Goal: Obtain resource: Download file/media

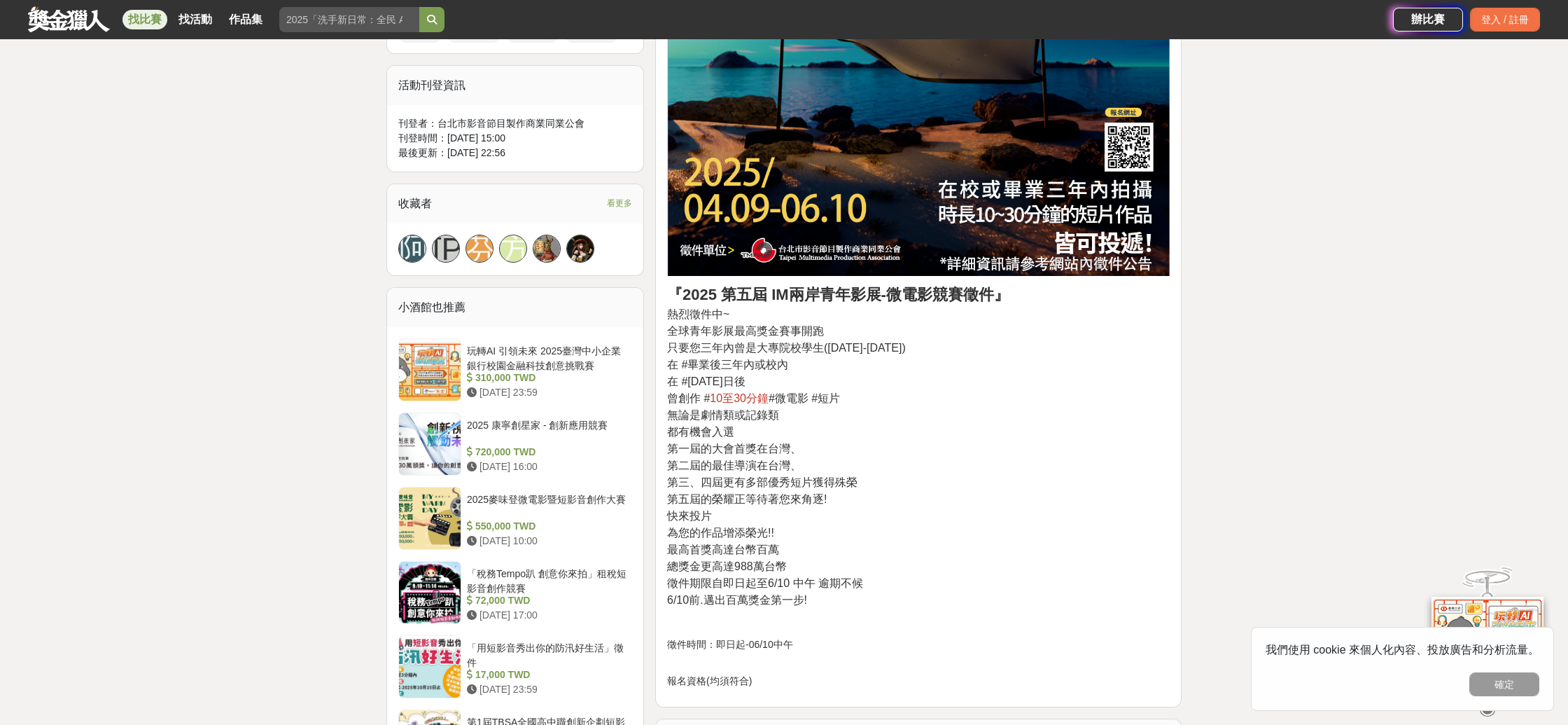
scroll to position [798, 0]
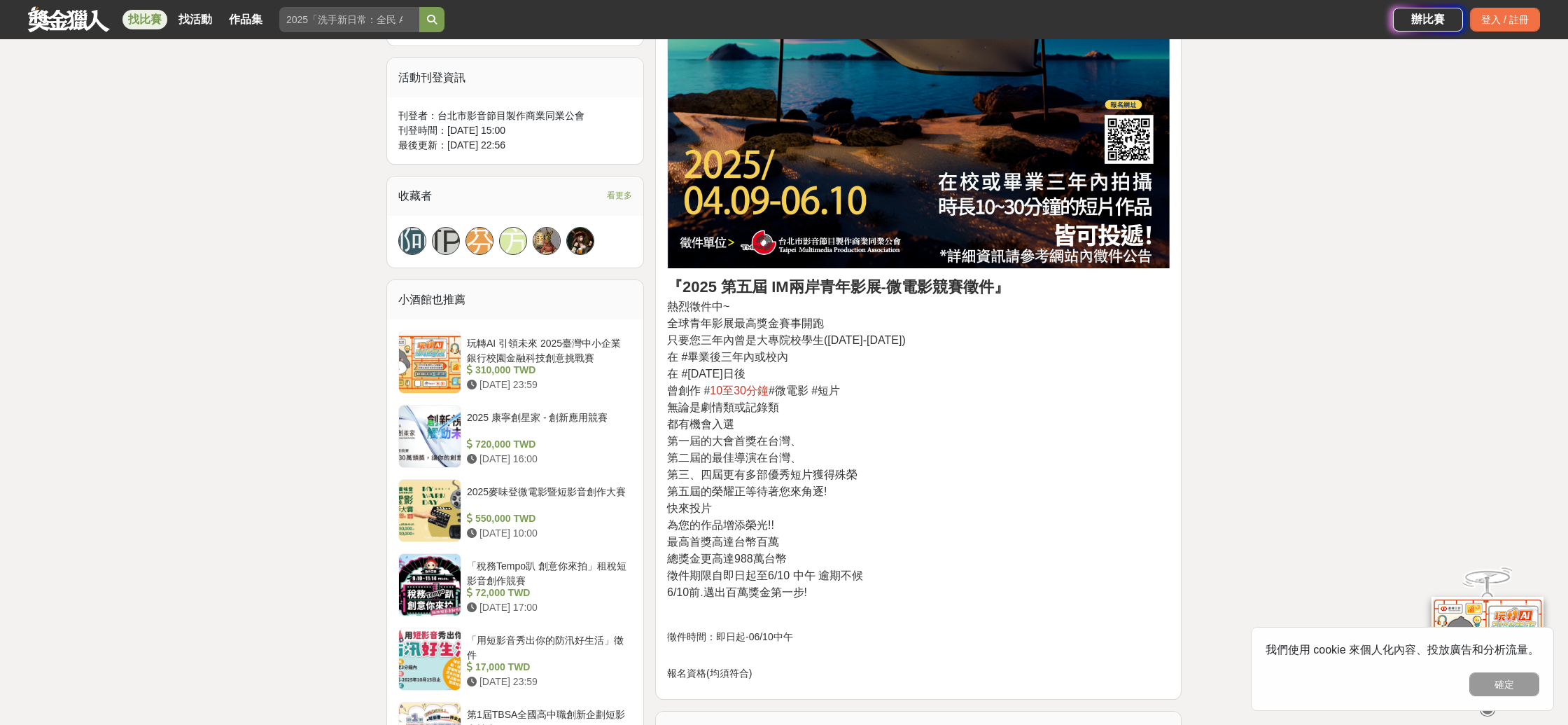
drag, startPoint x: 752, startPoint y: 371, endPoint x: 857, endPoint y: 377, distance: 105.2
click at [852, 377] on p "『2025 第五屆 IM兩岸青年影展-微電影競賽徵件』 熱烈徵件中~ 全球青年影展最高獎金賽事開跑 只要您三年內曾是大專院校學生([DATE]-[DATE])…" at bounding box center [919, 438] width 503 height 325
click at [858, 371] on p "『2025 第五屆 IM兩岸青年影展-微電影競賽徵件』 熱烈徵件中~ 全球青年影展最高獎金賽事開跑 只要您三年內曾是大專院校學生([DATE]-[DATE])…" at bounding box center [919, 438] width 503 height 325
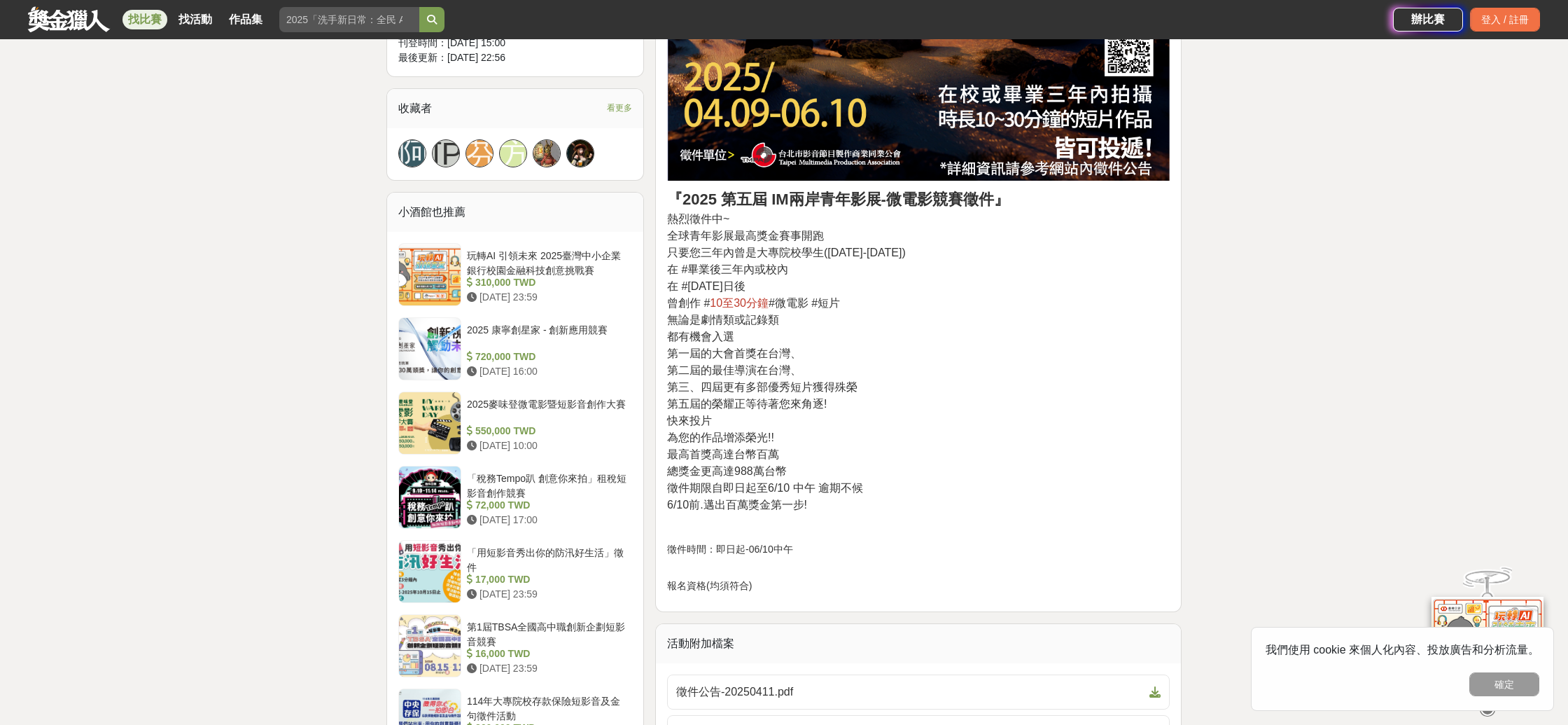
scroll to position [880, 0]
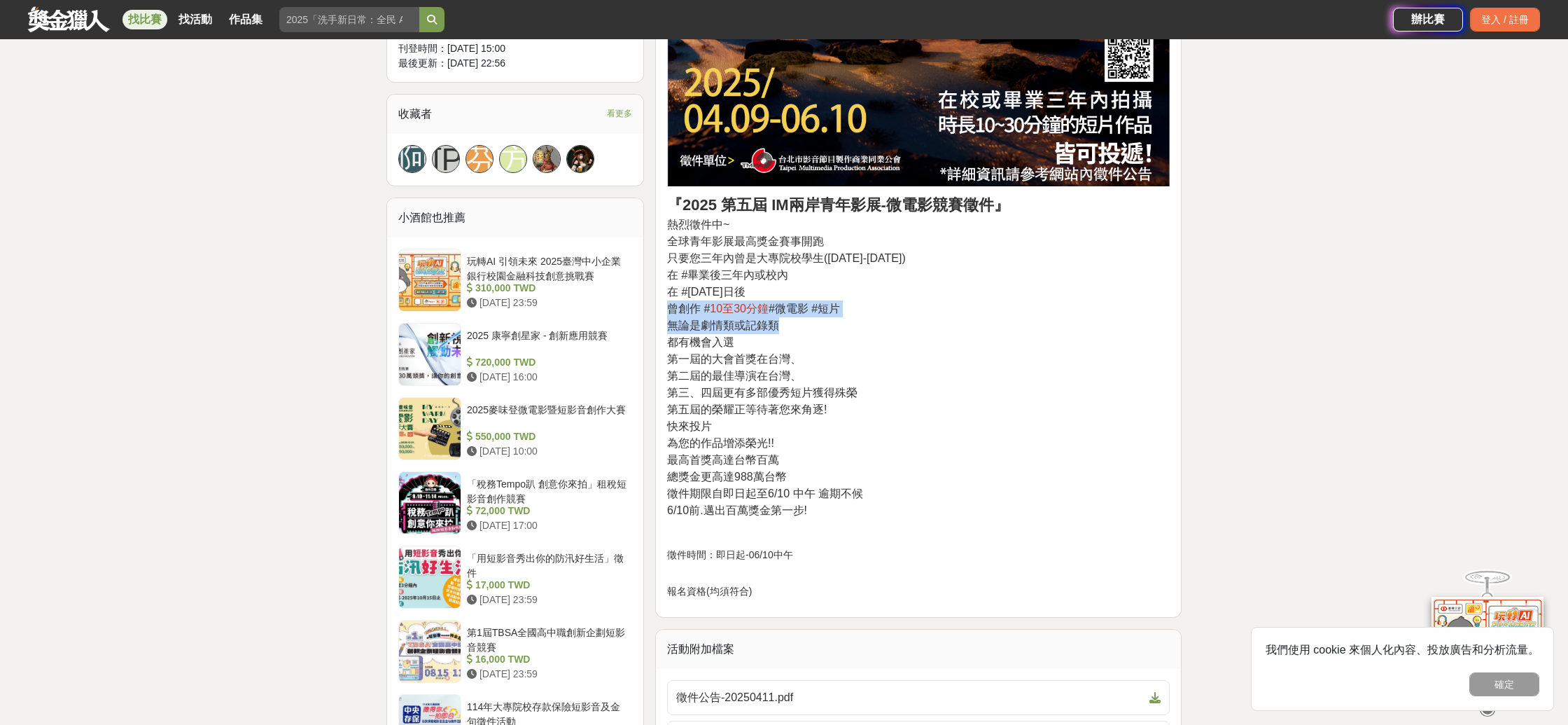
drag, startPoint x: 667, startPoint y: 304, endPoint x: 923, endPoint y: 333, distance: 257.6
click at [914, 333] on div "『2025 第五屆 IM兩岸青年影展-微電影競賽徵件』 熱烈徵件中~ 全球青年影展最高獎金賽事開跑 只要您三年內曾是大專院校學生([DATE]-[DATE])…" at bounding box center [918, 145] width 526 height 946
drag, startPoint x: 923, startPoint y: 333, endPoint x: 888, endPoint y: 347, distance: 37.7
click at [923, 333] on p "『2025 第五屆 IM兩岸青年影展-微電影競賽徵件』 熱烈徵件中~ 全球青年影展最高獎金賽事開跑 只要您三年內曾是大專院校學生([DATE]-[DATE])…" at bounding box center [919, 356] width 503 height 325
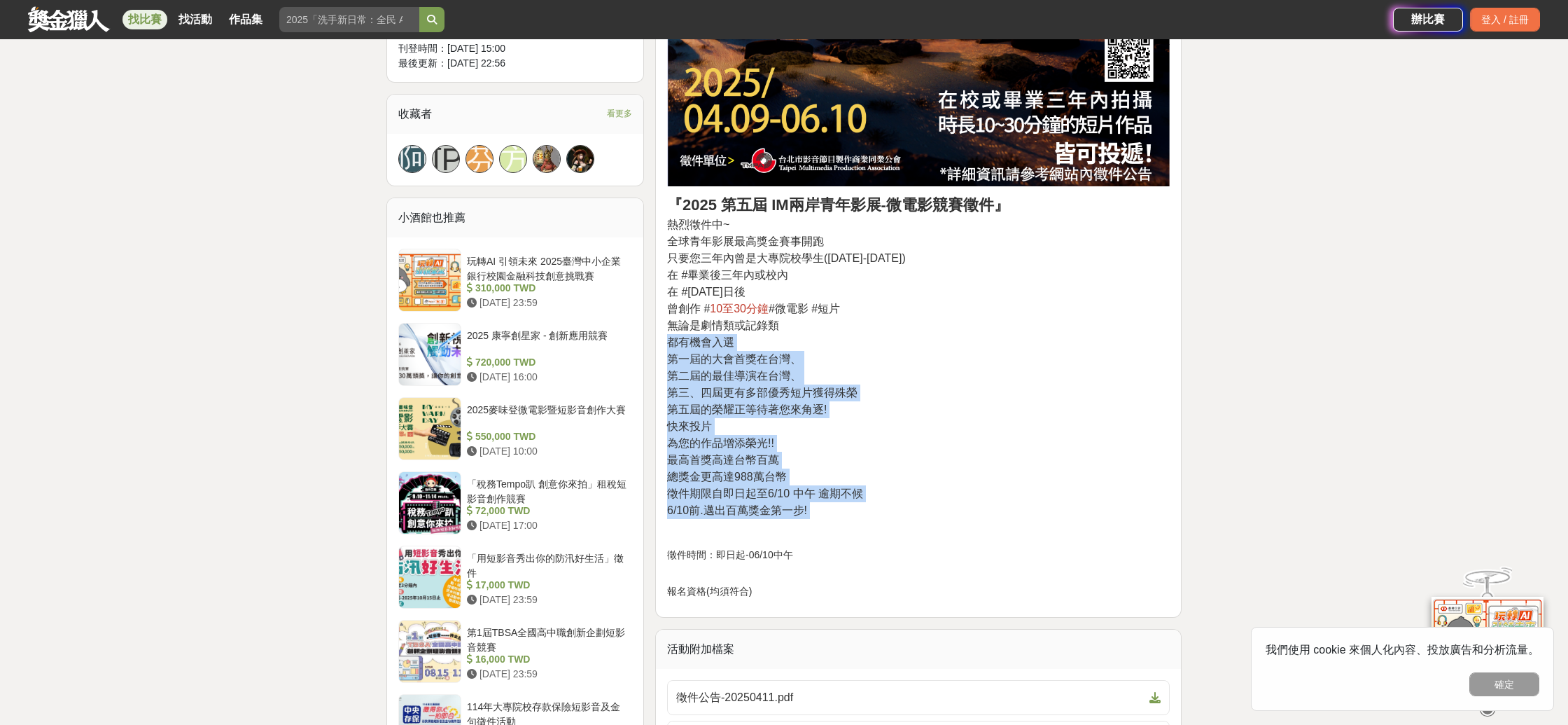
drag, startPoint x: 694, startPoint y: 338, endPoint x: 906, endPoint y: 523, distance: 281.4
click at [898, 524] on div "『2025 第五屆 IM兩岸青年影展-微電影競賽徵件』 熱烈徵件中~ 全球青年影展最高獎金賽事開跑 只要您三年內曾是大專院校學生([DATE]-[DATE])…" at bounding box center [919, 140] width 503 height 915
click at [906, 523] on div "『2025 第五屆 IM兩岸青年影展-微電影競賽徵件』 熱烈徵件中~ 全球青年影展最高獎金賽事開跑 只要您三年內曾是大專院校學生([DATE]-[DATE])…" at bounding box center [919, 140] width 503 height 915
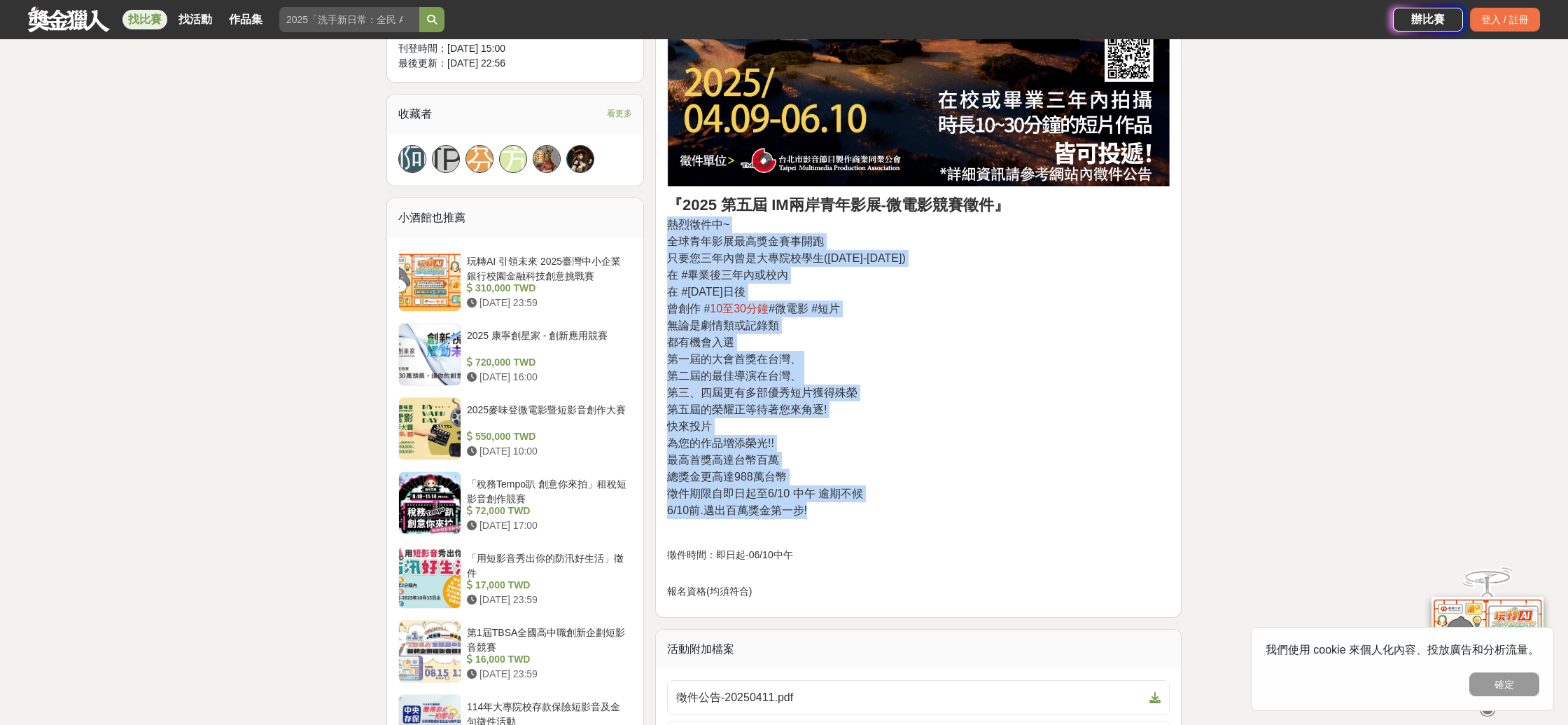
drag, startPoint x: 754, startPoint y: 497, endPoint x: 681, endPoint y: 235, distance: 272.0
click at [667, 224] on p "『2025 第五屆 IM兩岸青年影展-微電影競賽徵件』 熱烈徵件中~ 全球青年影展最高獎金賽事開跑 只要您三年內曾是大專院校學生([DATE]-[DATE])…" at bounding box center [919, 356] width 503 height 325
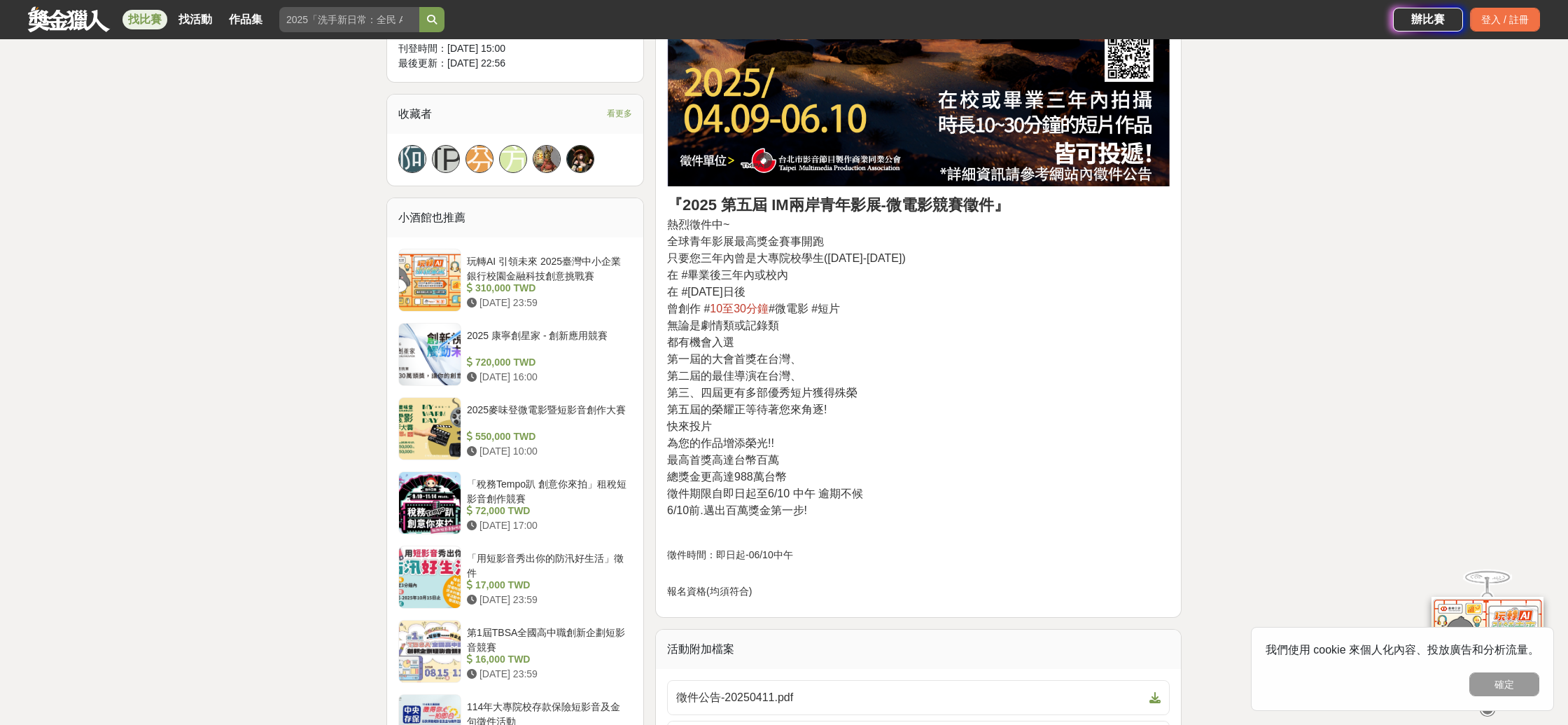
click at [892, 320] on p "『2025 第五屆 IM兩岸青年影展-微電影競賽徵件』 熱烈徵件中~ 全球青年影展最高獎金賽事開跑 只要您三年內曾是大專院校學生([DATE]-[DATE])…" at bounding box center [919, 356] width 503 height 325
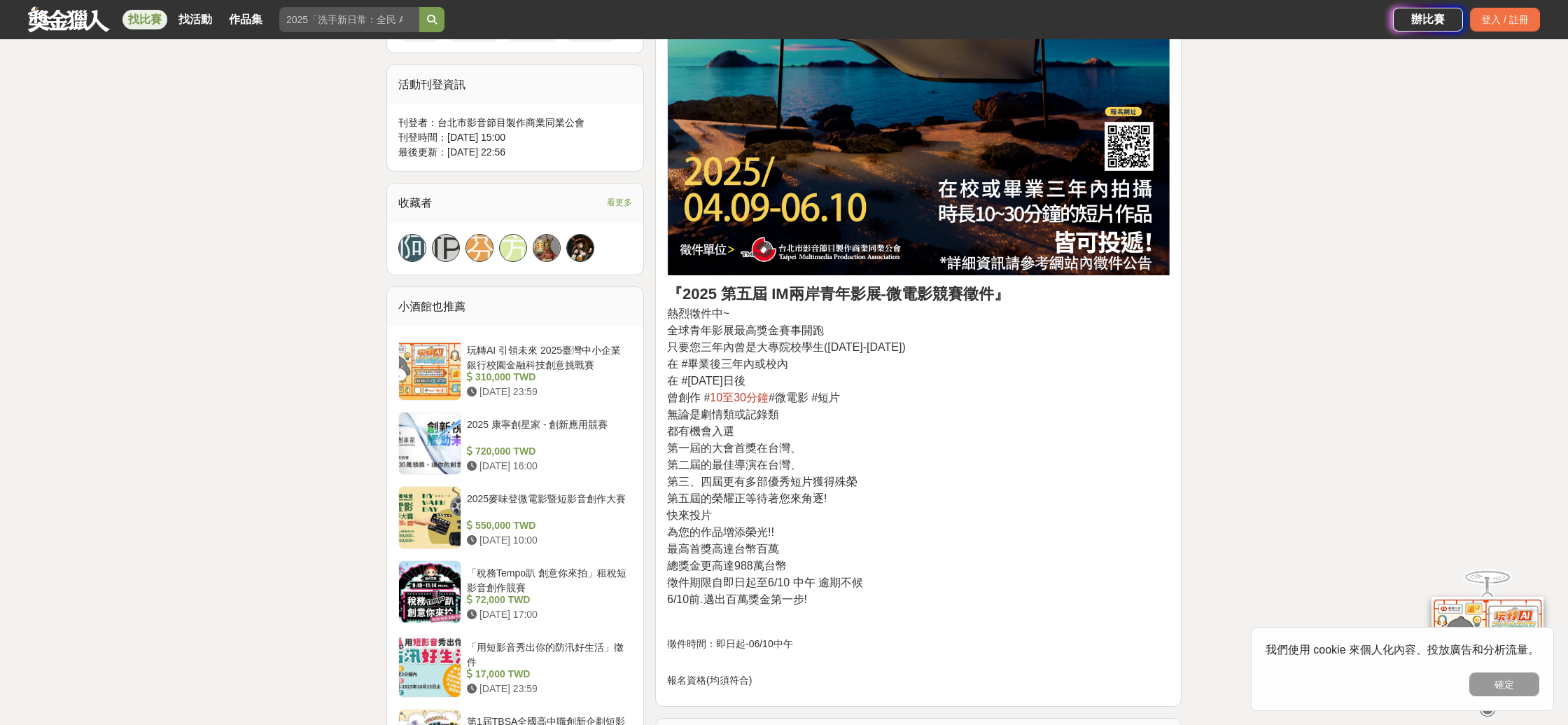
scroll to position [792, 0]
drag, startPoint x: 752, startPoint y: 404, endPoint x: 871, endPoint y: 420, distance: 120.1
click at [870, 420] on div "『2025 第五屆 IM兩岸青年影展-微電影競賽徵件』 熱烈徵件中~ 全球青年影展最高獎金賽事開跑 只要您三年內曾是大專院校學生([DATE]-[DATE])…" at bounding box center [918, 233] width 526 height 946
click at [872, 420] on p "『2025 第五屆 IM兩岸青年影展-微電影競賽徵件』 熱烈徵件中~ 全球青年影展最高獎金賽事開跑 只要您三年內曾是大專院校學生([DATE]-[DATE])…" at bounding box center [919, 444] width 503 height 325
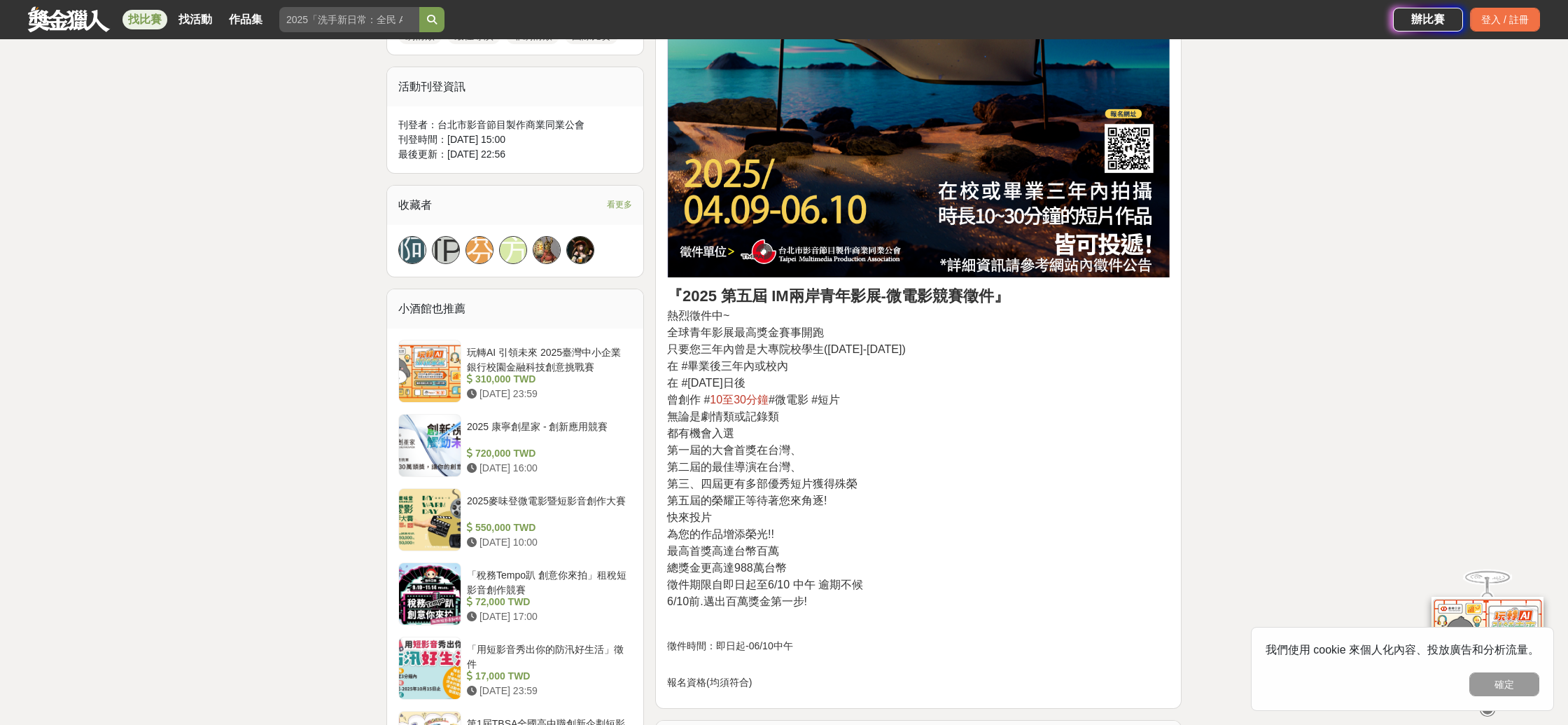
drag, startPoint x: 689, startPoint y: 382, endPoint x: 829, endPoint y: 382, distance: 140.0
click at [824, 383] on p "『2025 第五屆 IM兩岸青年影展-微電影競賽徵件』 熱烈徵件中~ 全球青年影展最高獎金賽事開跑 只要您三年內曾是大專院校學生([DATE]-[DATE])…" at bounding box center [919, 447] width 503 height 325
click at [833, 382] on p "『2025 第五屆 IM兩岸青年影展-微電影競賽徵件』 熱烈徵件中~ 全球青年影展最高獎金賽事開跑 只要您三年內曾是大專院校學生([DATE]-[DATE])…" at bounding box center [919, 447] width 503 height 325
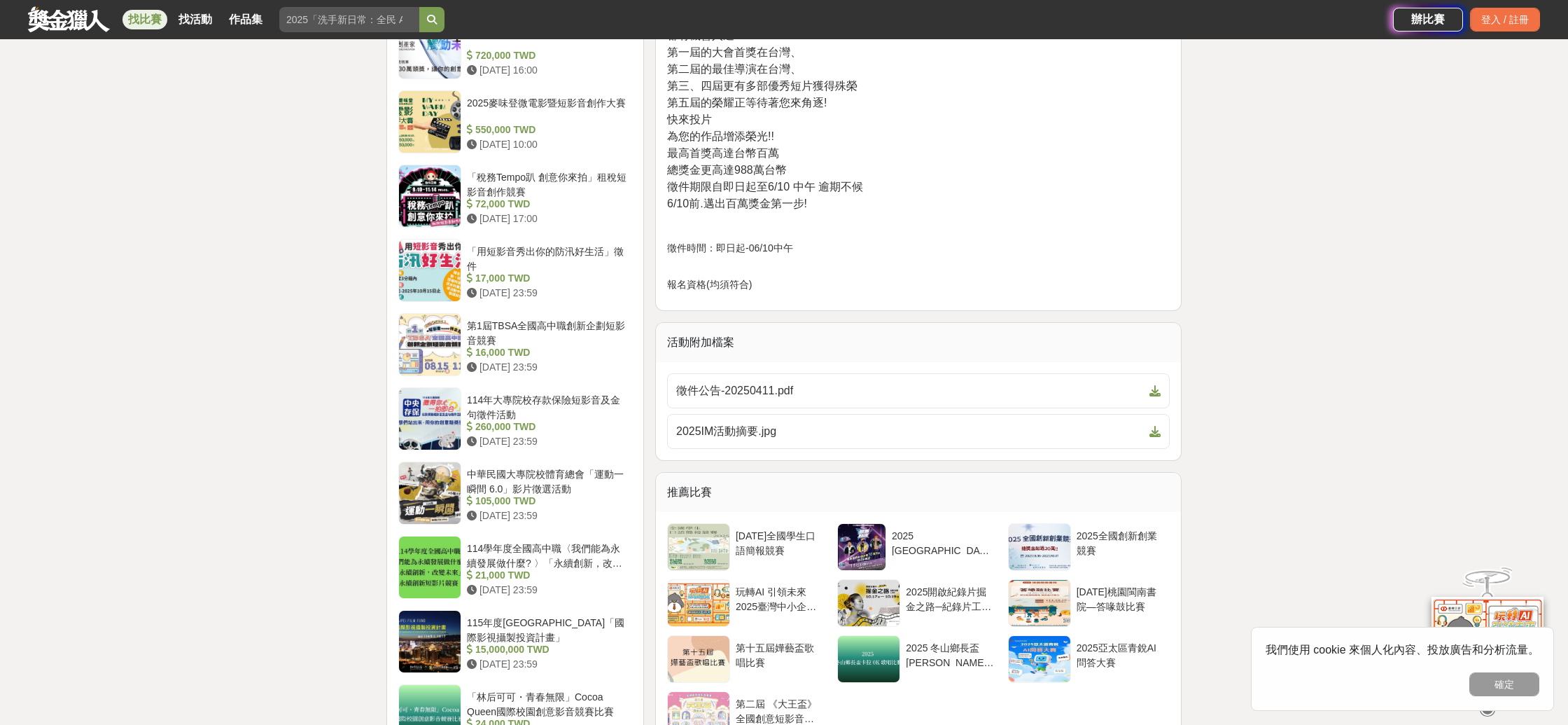
scroll to position [1201, 0]
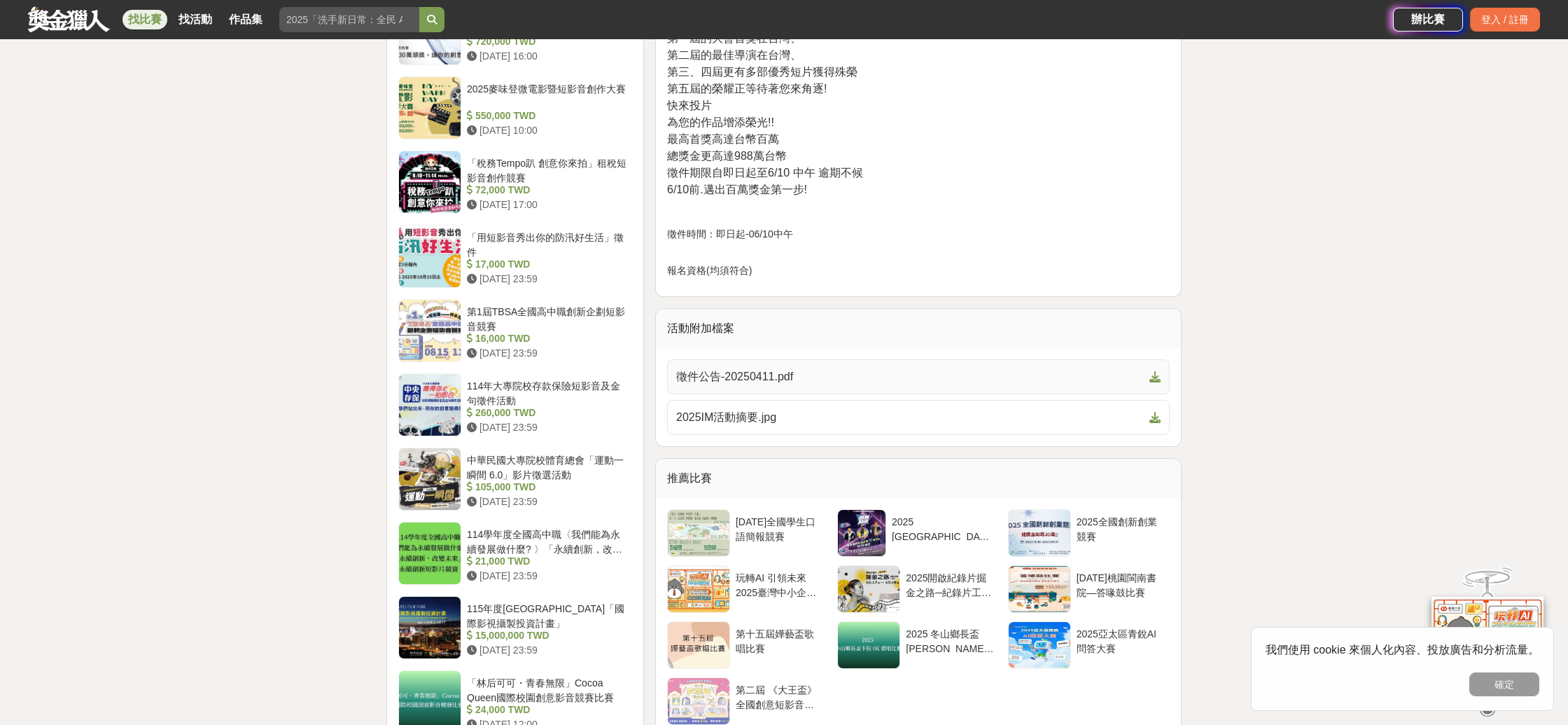
click at [816, 379] on span "徵件公告-20250411.pdf" at bounding box center [910, 377] width 468 height 17
